Goal: Task Accomplishment & Management: Use online tool/utility

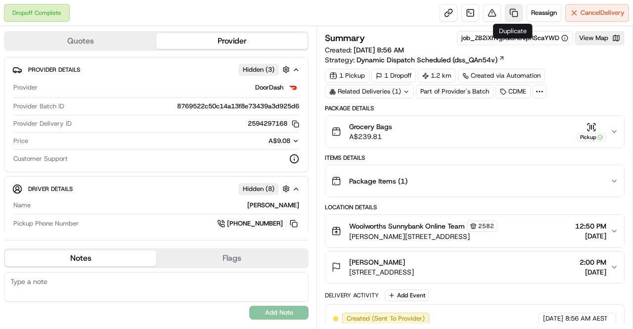
click at [512, 8] on link at bounding box center [514, 13] width 18 height 18
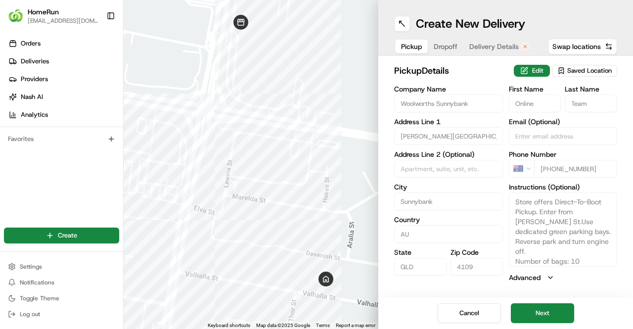
click at [491, 43] on span "Delivery Details" at bounding box center [493, 47] width 49 height 10
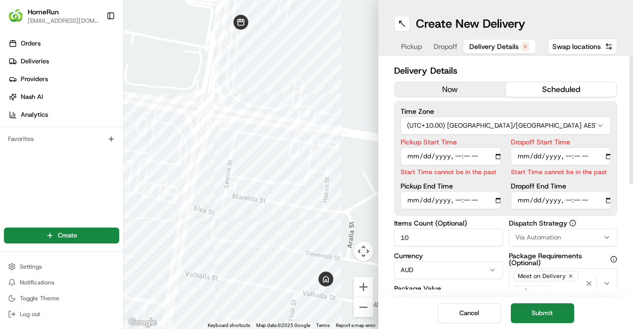
click at [433, 78] on div "Delivery Details now scheduled Time Zone (UTC+10.00) [GEOGRAPHIC_DATA]/[GEOGRAP…" at bounding box center [505, 277] width 223 height 426
click at [439, 84] on button "now" at bounding box center [449, 89] width 111 height 15
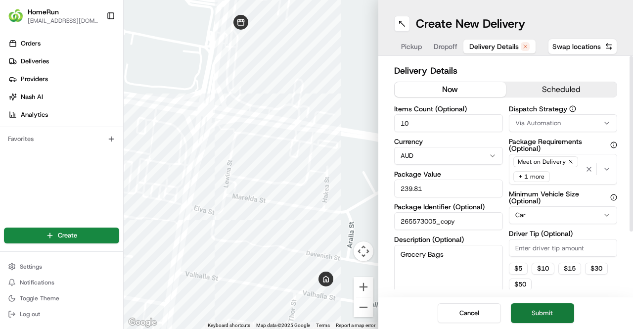
click at [536, 306] on button "Submit" at bounding box center [542, 313] width 63 height 20
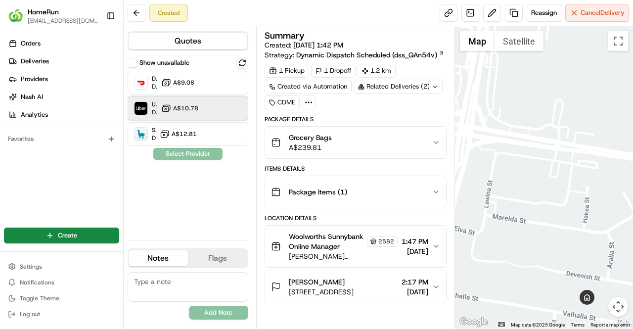
click at [207, 102] on div "Uber Dropoff ETA 35 minutes A$10.78" at bounding box center [188, 108] width 121 height 24
click at [201, 156] on button "Assign Provider" at bounding box center [188, 154] width 70 height 12
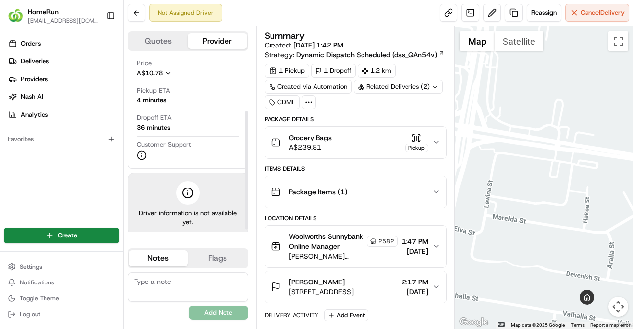
scroll to position [84, 0]
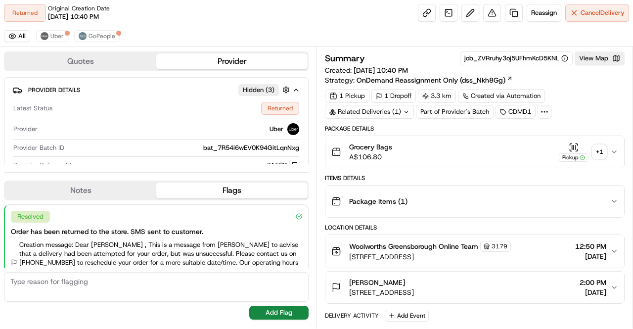
click at [600, 151] on div "+ 1" at bounding box center [599, 152] width 14 height 14
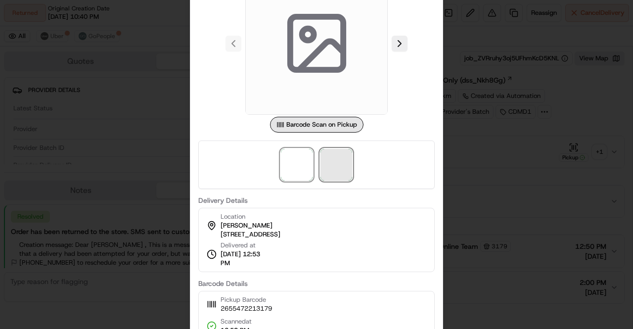
click at [341, 169] on span at bounding box center [336, 165] width 32 height 32
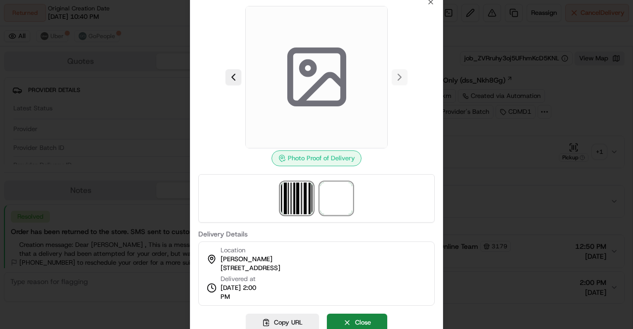
click at [291, 197] on img at bounding box center [297, 198] width 32 height 32
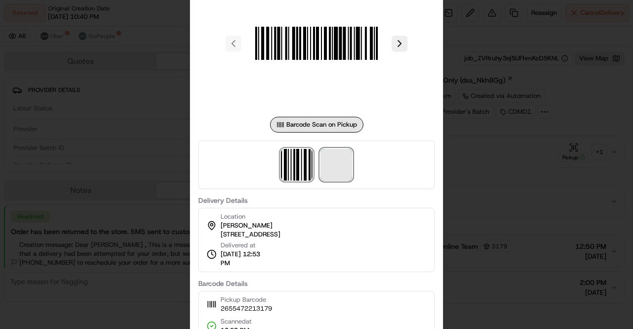
click at [337, 160] on span at bounding box center [336, 165] width 32 height 32
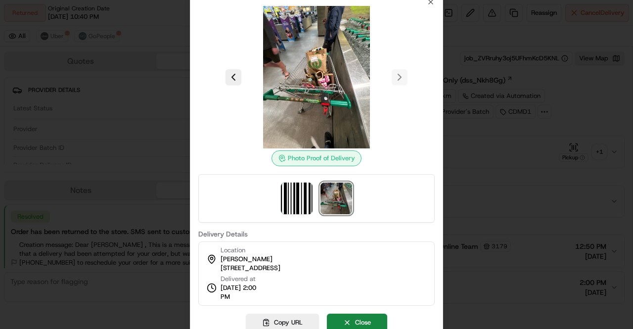
click at [510, 205] on div at bounding box center [316, 164] width 633 height 329
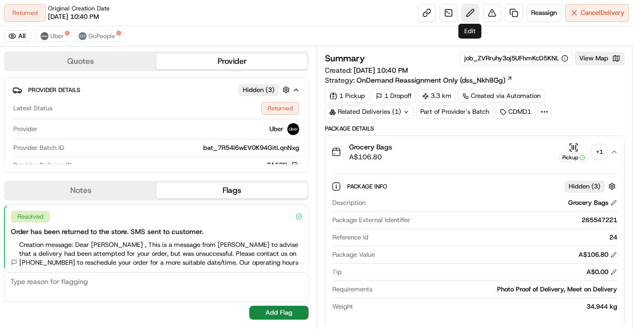
click at [465, 13] on button at bounding box center [470, 13] width 18 height 18
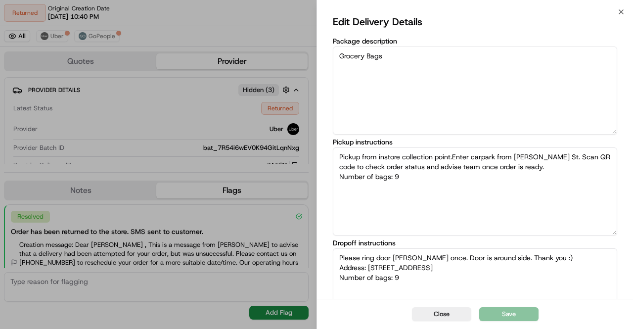
click at [491, 188] on textarea "Pickup from instore collection point.Enter carpark from Henry St. Scan QR code …" at bounding box center [475, 191] width 284 height 88
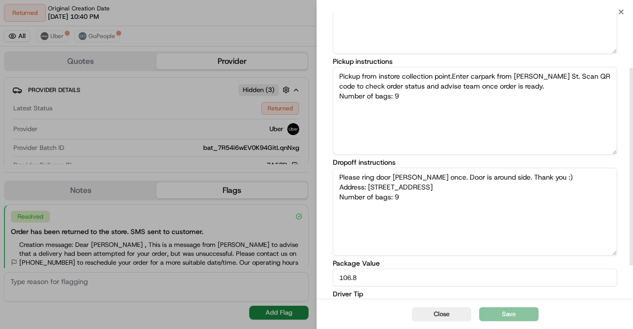
scroll to position [81, 0]
type textarea "Pickup from instore collection point.Enter carpark from Henry St. Scan QR code …"
type textarea "Please ring door bell once. Door is around side. Thank you :) Address: 365 Gree…"
click at [458, 203] on textarea "Please ring door bell once. Door is around side. Thank you :) Address: 365 Gree…" at bounding box center [475, 211] width 284 height 88
click at [337, 175] on textarea "Please ring door bell once. Door is around side. Thank you :) Address: 365 Gree…" at bounding box center [475, 211] width 284 height 88
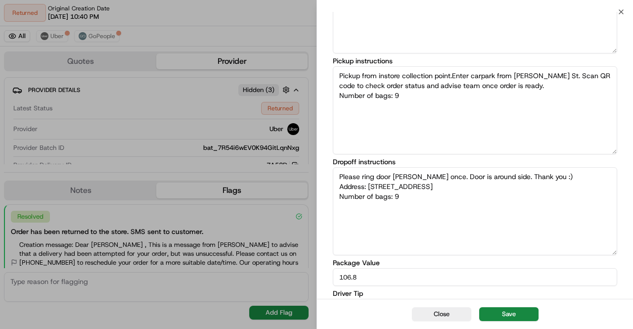
type textarea "Pickup from instore collection point.Enter carpark from Henry St. Scan QR code …"
type textarea "Shop name is Please ring door bell once. Door is around side. Thank you :) Addr…"
type textarea "Pickup from instore collection point.Enter carpark from Henry St. Scan QR code …"
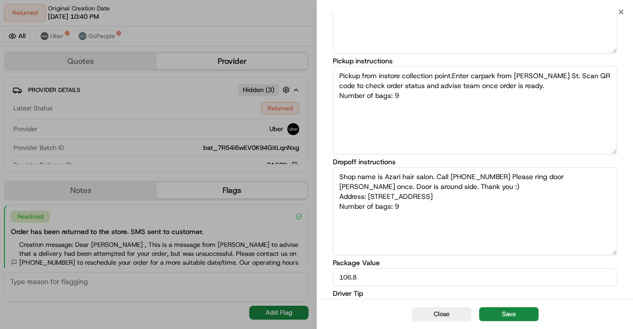
type textarea "Shop name is Azari hair salon. Call 0424387227 iPlease ring door bell once. Doo…"
type textarea "Pickup from instore collection point.Enter carpark from Henry St. Scan QR code …"
click at [496, 174] on textarea "Shop name is Azari hair salon. Call 0424387227 if you have any issues. Please r…" at bounding box center [475, 211] width 284 height 88
click at [497, 197] on textarea "Shop name is Azari hair salon. Call 0424387227 if you have any issues. Please r…" at bounding box center [475, 211] width 284 height 88
click at [494, 174] on textarea "Shop name is Azari hair salon. Call 0424387227 if you have any issues. Please r…" at bounding box center [475, 211] width 284 height 88
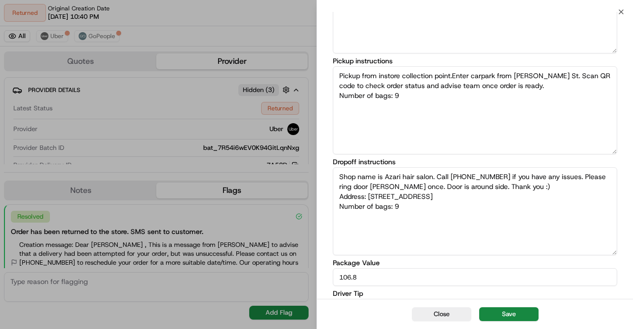
click at [499, 185] on textarea "Shop name is Azari hair salon. Call 0424387227 if you have any issues. Please r…" at bounding box center [475, 211] width 284 height 88
type textarea "Shop name is Azari hair salon. Call 0424387227 if you have any issues. Please r…"
click at [508, 313] on button "Save" at bounding box center [508, 314] width 59 height 14
type textarea "Pickup from instore collection point.Enter carpark from Henry St. Scan QR code …"
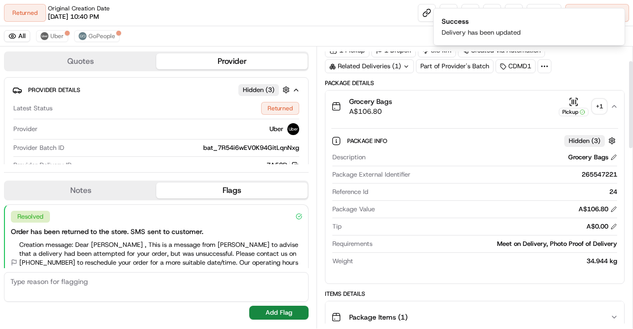
scroll to position [0, 0]
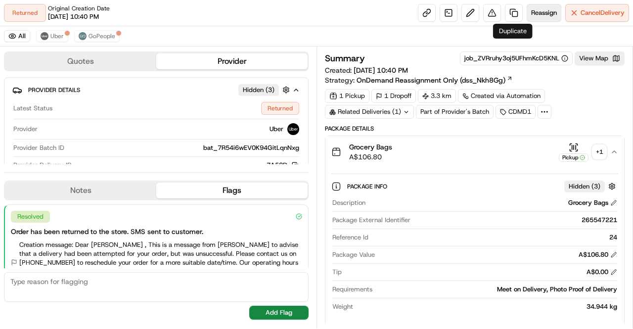
click at [536, 15] on span "Reassign" at bounding box center [544, 12] width 26 height 9
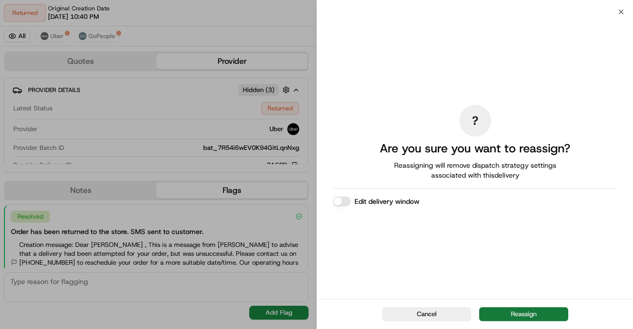
click at [519, 311] on button "Reassign" at bounding box center [523, 314] width 89 height 14
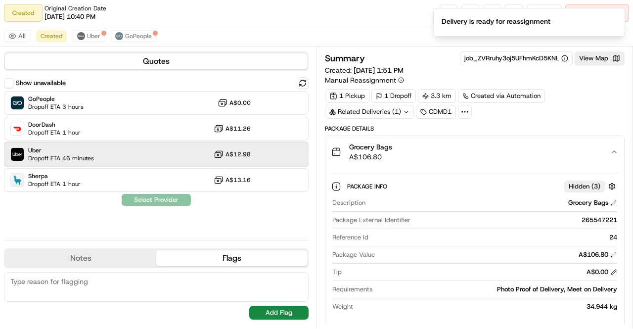
click at [138, 155] on div "Uber Dropoff ETA 46 minutes A$12.98" at bounding box center [156, 154] width 304 height 24
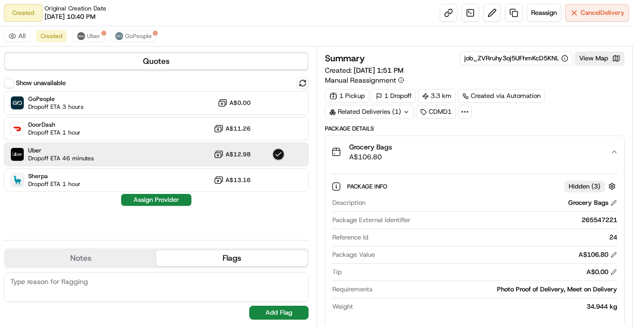
click at [220, 4] on div "Created Original Creation Date 08/19/2025 10:40 PM Reassign Cancel Delivery" at bounding box center [316, 13] width 633 height 26
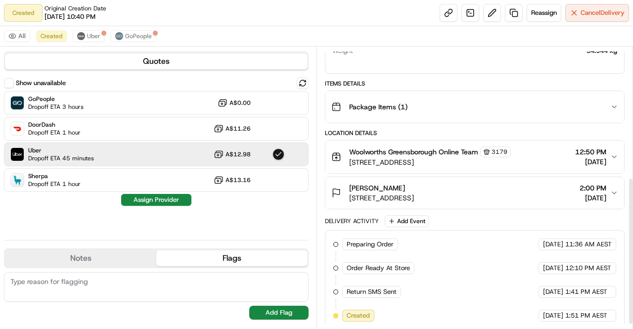
scroll to position [257, 0]
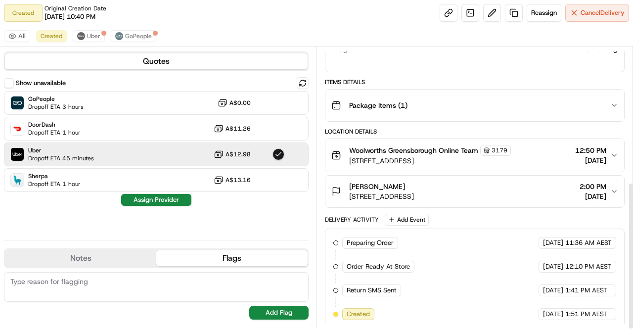
click at [608, 185] on div "Lauren Gravener 365 Greensborough Rd, Watsonia, VIC 3087, AU 2:00 PM 20/08/2025" at bounding box center [470, 191] width 279 height 20
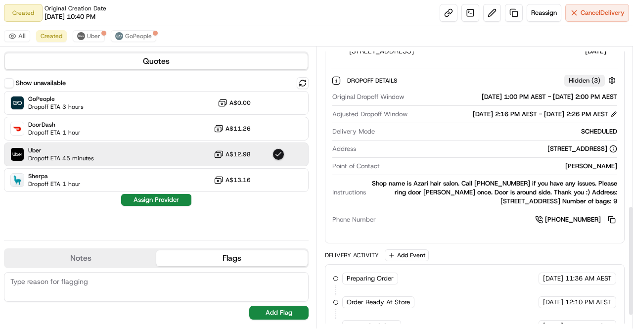
scroll to position [403, 0]
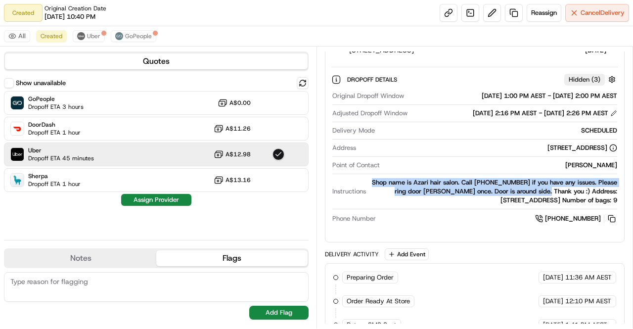
drag, startPoint x: 369, startPoint y: 177, endPoint x: 519, endPoint y: 191, distance: 150.9
click at [519, 191] on div "Instructions Shop name is Azari hair salon. Call 0424387227 if you have any iss…" at bounding box center [474, 191] width 285 height 27
copy div "Shop name is Azari hair salon. Call 0424387227 if you have any issues. Please r…"
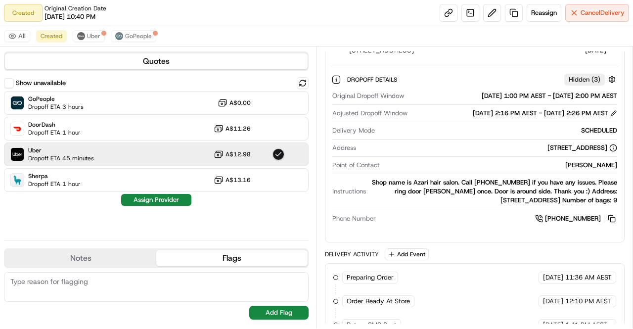
click at [418, 67] on div "Dropoff Details Hidden ( 3 ) Original Dropoff Window 20/08/2025 1:00 PM AEST - …" at bounding box center [474, 147] width 287 height 161
click at [280, 221] on div "Show unavailable GoPeople Dropoff ETA 3 hours A$0.00 DoorDash Dropoff ETA 1 hou…" at bounding box center [156, 154] width 304 height 155
click at [159, 200] on button "Assign Provider" at bounding box center [156, 200] width 70 height 12
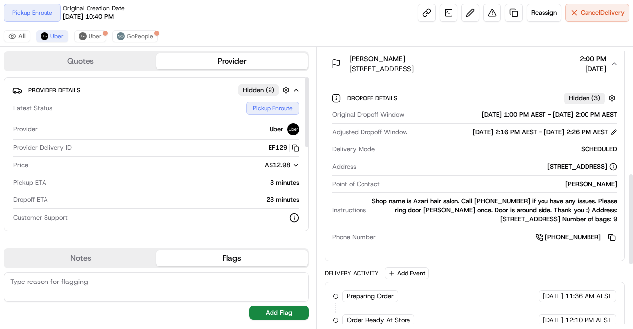
scroll to position [577, 0]
